Goal: Communication & Community: Answer question/provide support

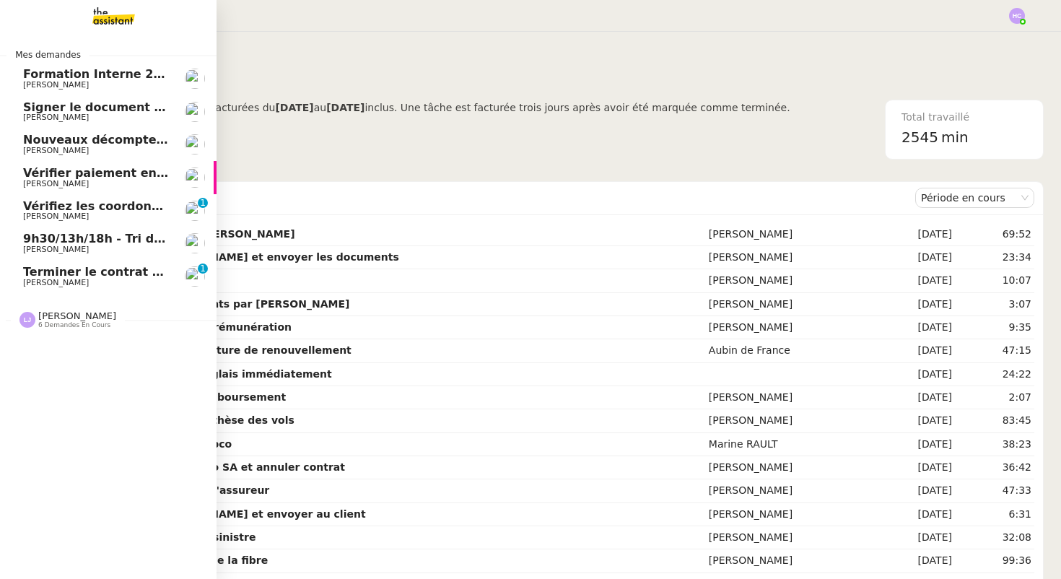
click at [62, 242] on span "9h30/13h/18h - Tri de la boite mail PRO - 22 août 2025" at bounding box center [200, 239] width 354 height 14
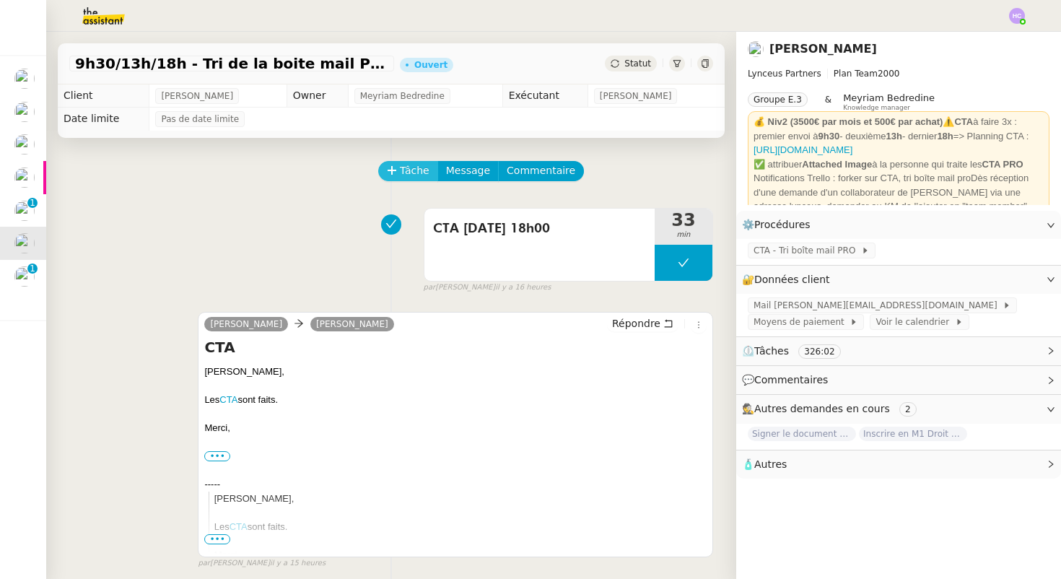
click at [402, 174] on span "Tâche" at bounding box center [415, 170] width 30 height 17
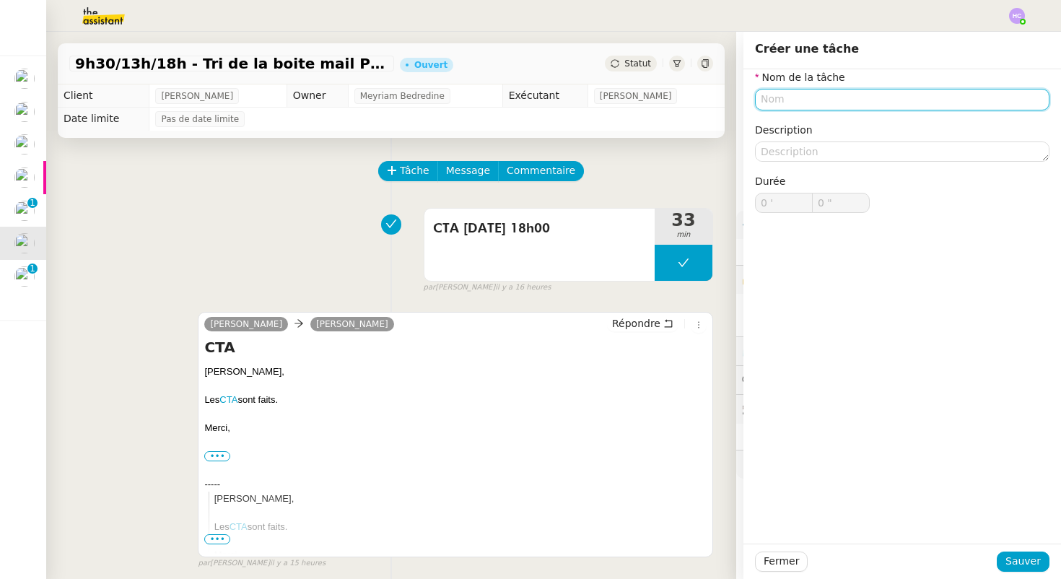
click at [791, 105] on input "text" at bounding box center [902, 99] width 294 height 21
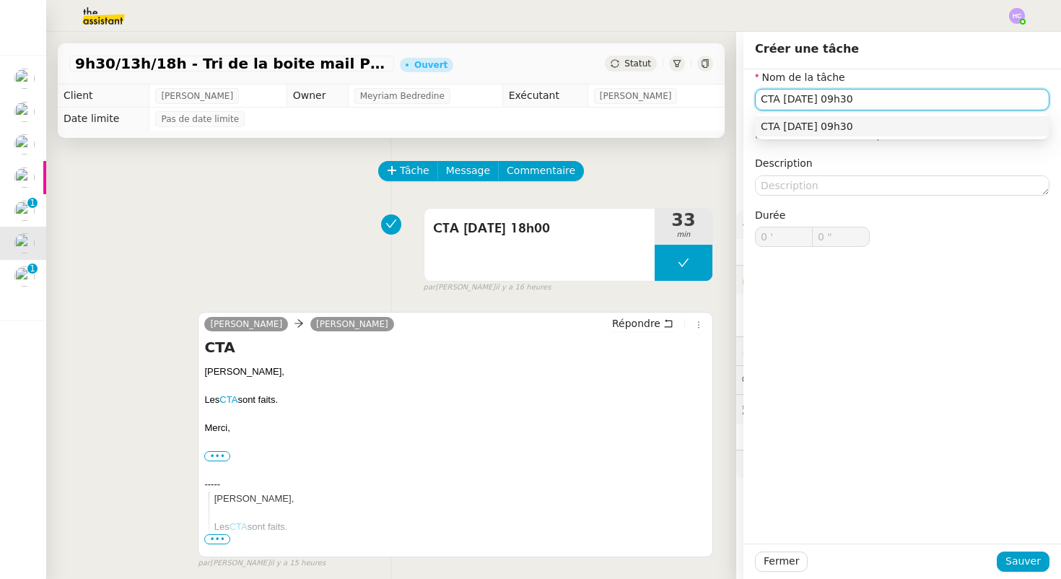
click at [927, 129] on div "CTA [DATE] 09h30" at bounding box center [902, 126] width 283 height 13
type input "CTA [DATE] 09h30"
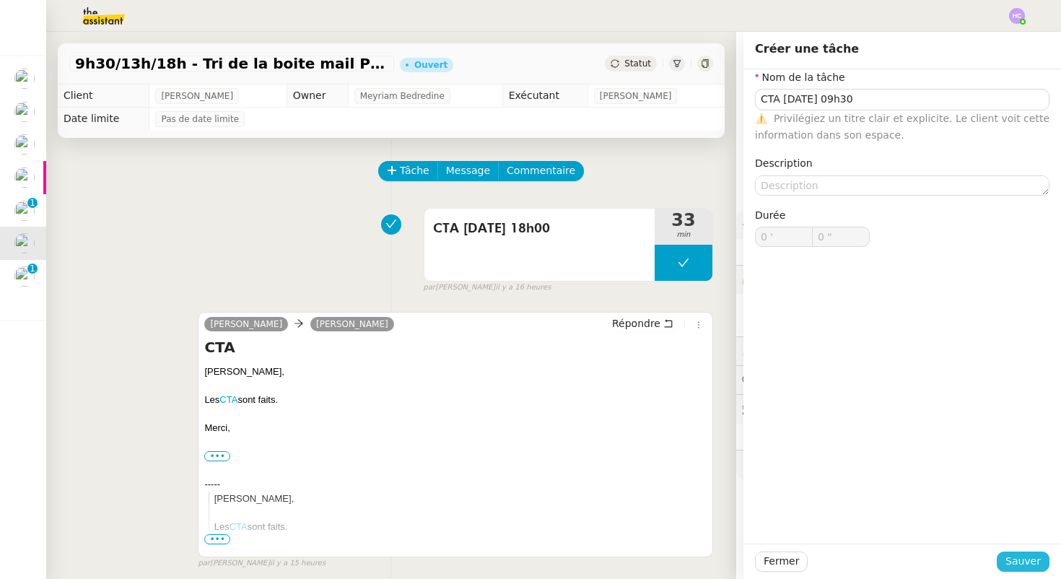
click at [1030, 560] on span "Sauver" at bounding box center [1022, 561] width 35 height 17
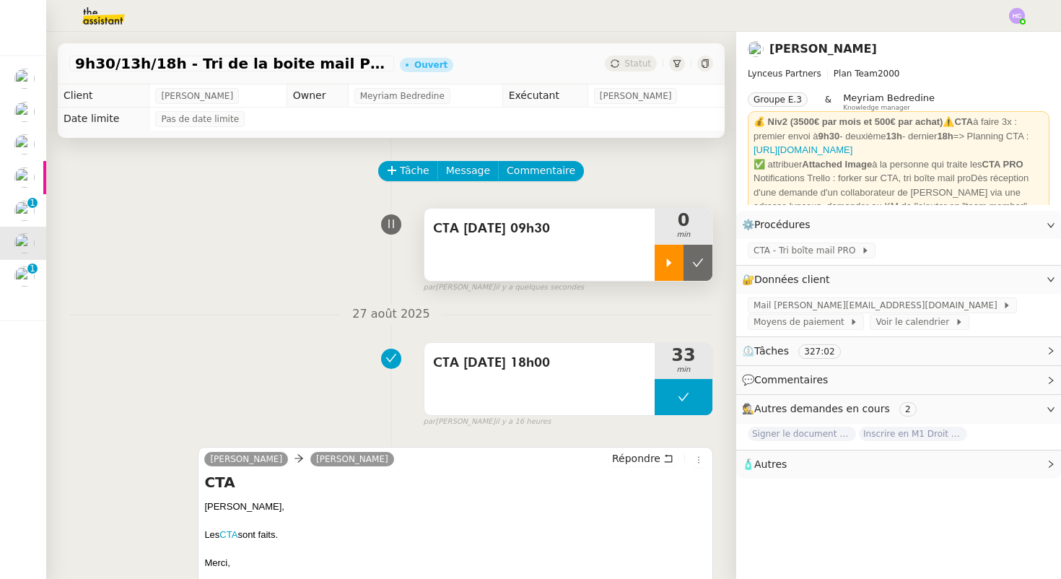
click at [677, 258] on div at bounding box center [669, 263] width 29 height 36
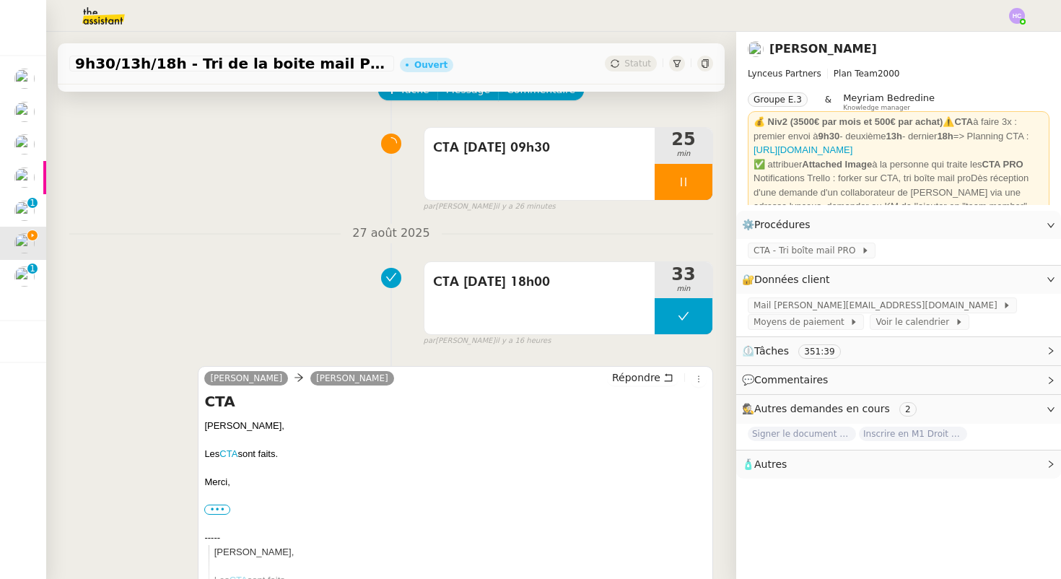
scroll to position [81, 0]
drag, startPoint x: 233, startPoint y: 481, endPoint x: 200, endPoint y: 428, distance: 62.3
click at [200, 428] on div "[PERSON_NAME] [PERSON_NAME] Répondre CTA [PERSON_NAME], Les CTA sont faits. [GE…" at bounding box center [455, 488] width 515 height 245
copy div "[PERSON_NAME], Les CTA sont faits. [GEOGRAPHIC_DATA],"
click at [655, 377] on span "Répondre" at bounding box center [636, 377] width 48 height 14
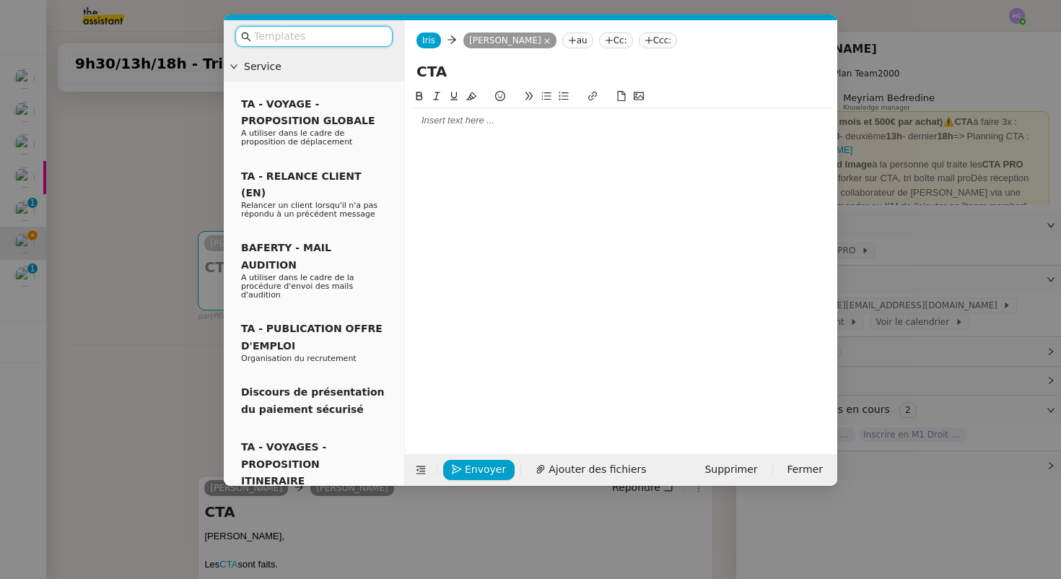
click at [447, 123] on div at bounding box center [621, 120] width 421 height 13
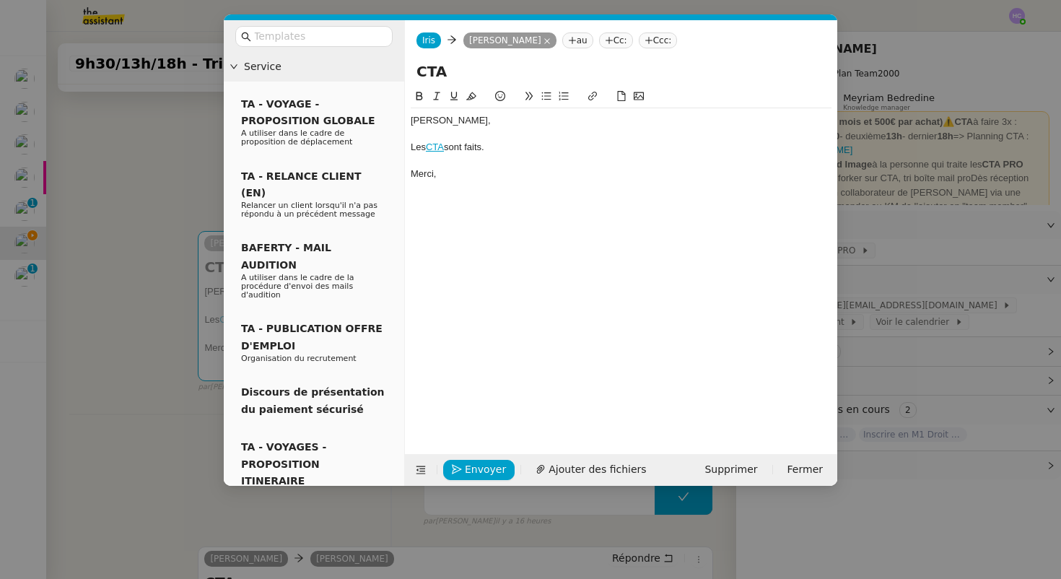
click at [411, 121] on div "[PERSON_NAME]," at bounding box center [621, 120] width 421 height 13
click at [460, 181] on div "Bonjour [PERSON_NAME], Les CTA sont faits. [GEOGRAPHIC_DATA]," at bounding box center [621, 147] width 421 height 78
click at [460, 477] on button "Envoyer" at bounding box center [478, 470] width 71 height 20
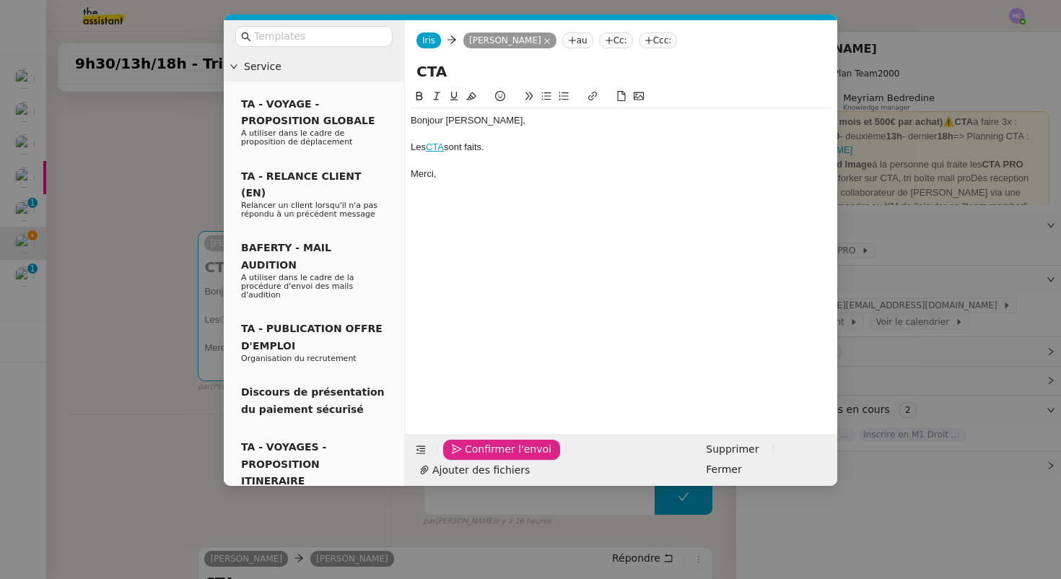
click at [467, 458] on span "Confirmer l'envoi" at bounding box center [508, 449] width 87 height 17
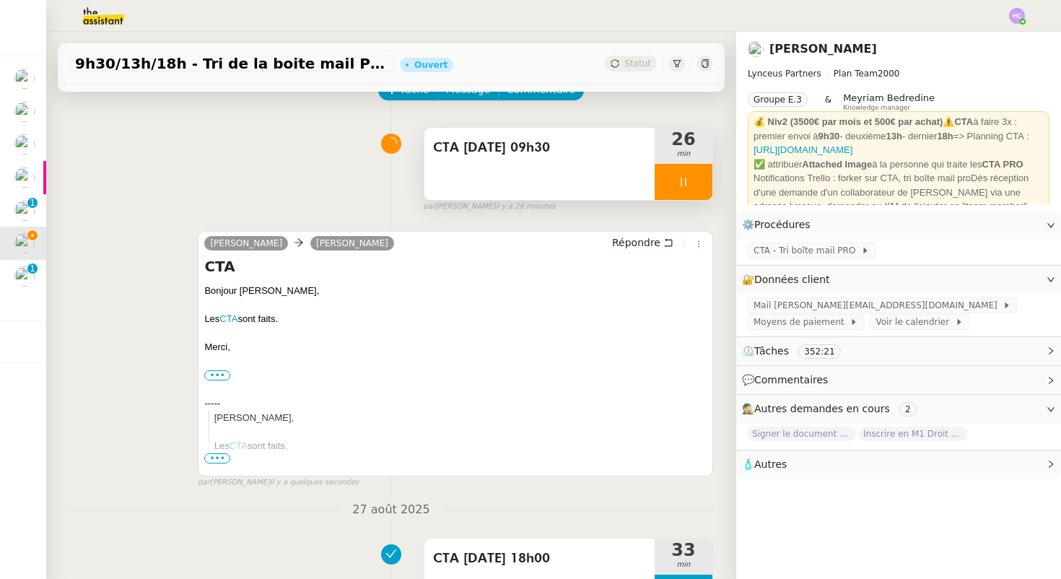
click at [678, 182] on icon at bounding box center [684, 182] width 12 height 12
click at [702, 186] on icon at bounding box center [698, 182] width 12 height 12
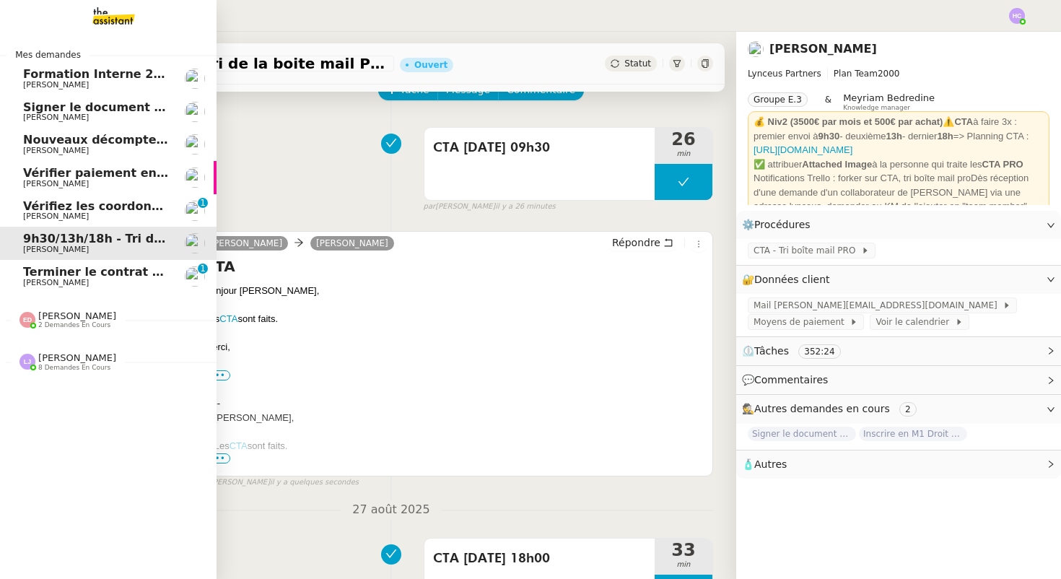
click at [96, 273] on span "Terminer le contrat avec [PERSON_NAME]" at bounding box center [158, 272] width 271 height 14
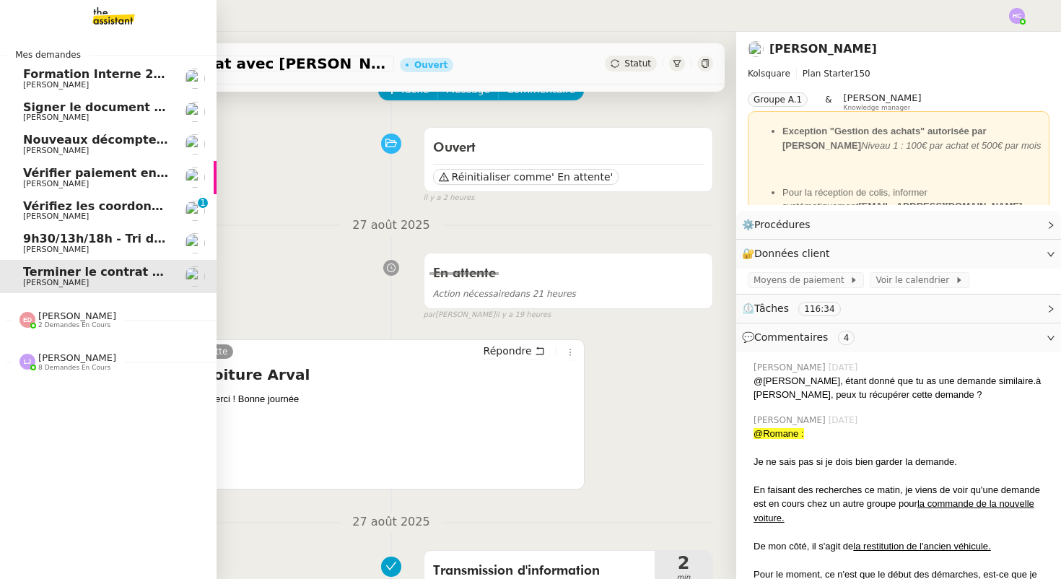
click at [73, 204] on span "Vérifiez les coordonnées bancaires pour le virement" at bounding box center [192, 206] width 339 height 14
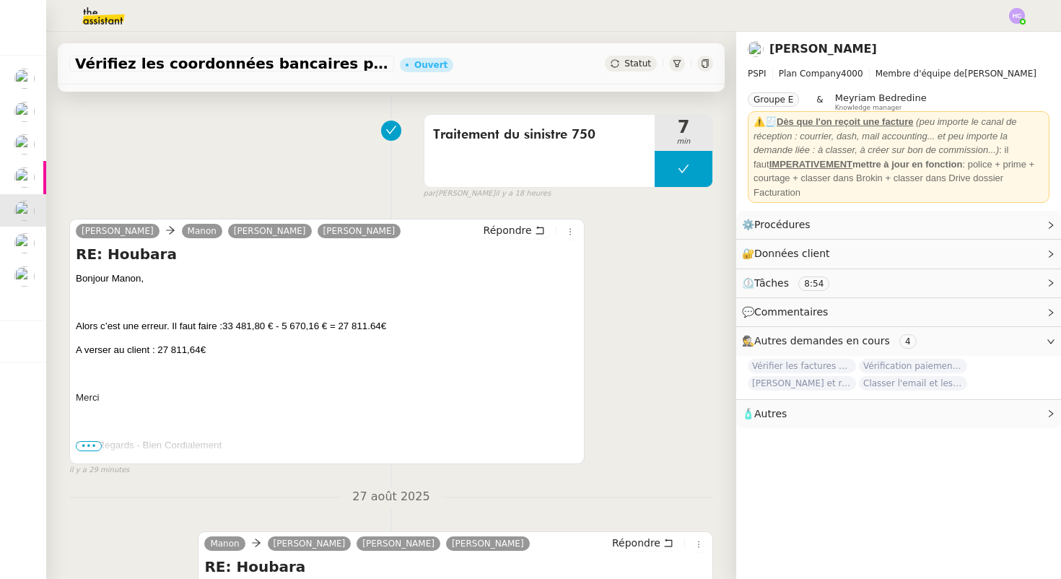
scroll to position [267, 0]
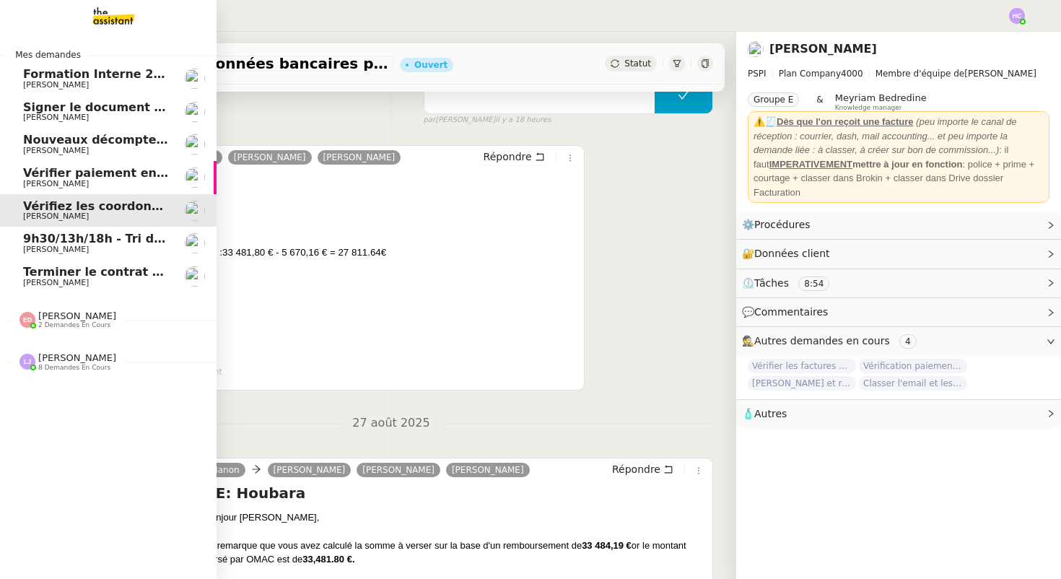
click at [92, 319] on div "[PERSON_NAME] 2 demandes en cours" at bounding box center [77, 319] width 78 height 19
click at [67, 422] on span "[PERSON_NAME]" at bounding box center [77, 424] width 78 height 11
